Goal: Transaction & Acquisition: Purchase product/service

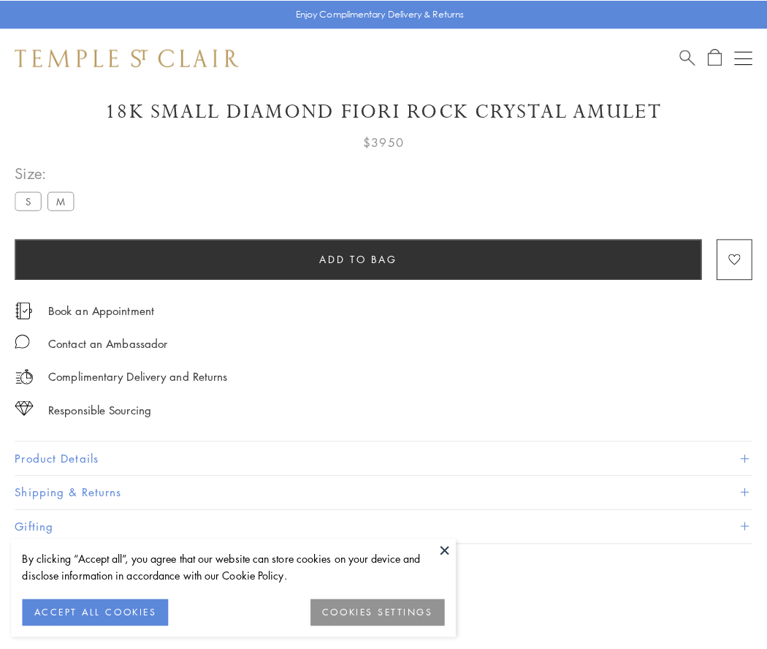
scroll to position [37, 0]
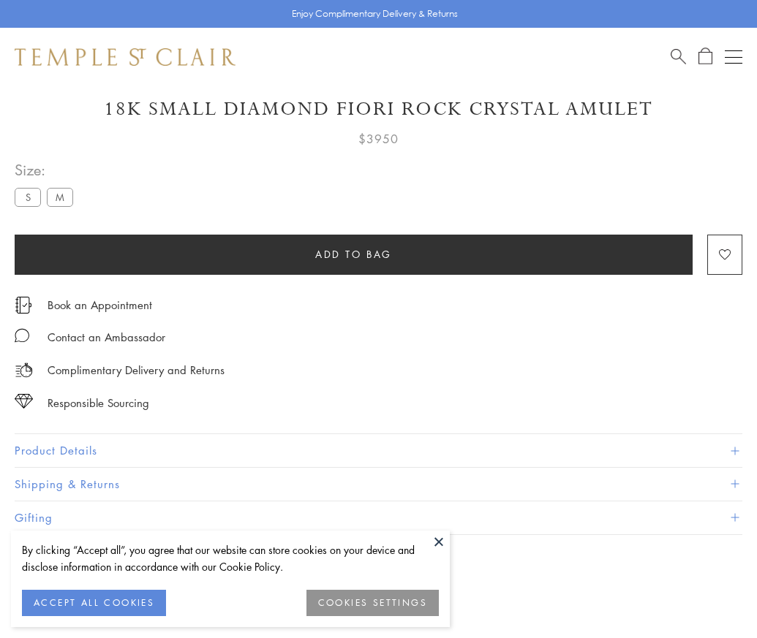
click at [353, 254] on span "Add to bag" at bounding box center [353, 254] width 77 height 16
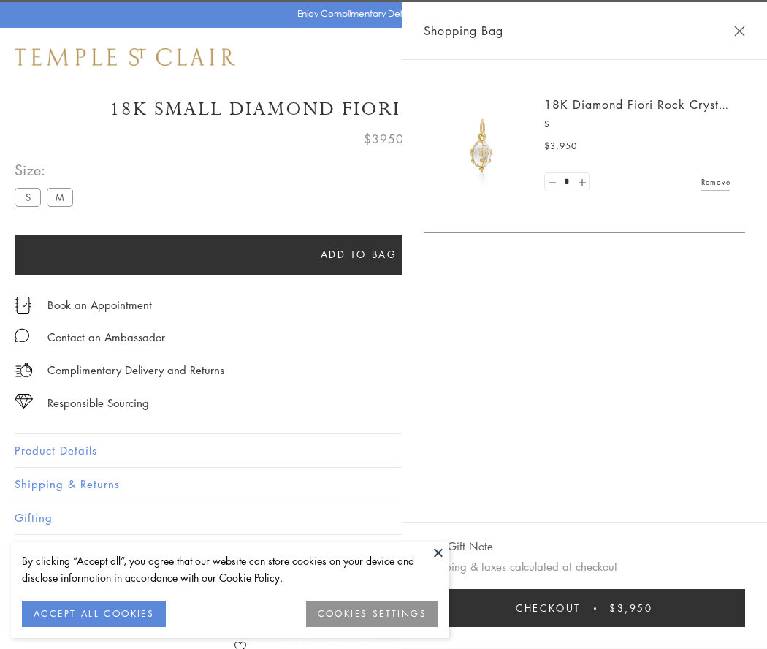
click at [581, 608] on span "Checkout" at bounding box center [548, 608] width 65 height 16
